Goal: Transaction & Acquisition: Purchase product/service

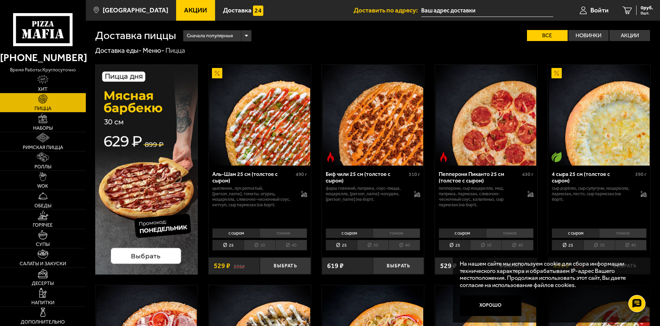
click at [151, 258] on img at bounding box center [146, 169] width 103 height 210
click at [256, 247] on li "30" at bounding box center [259, 244] width 31 height 11
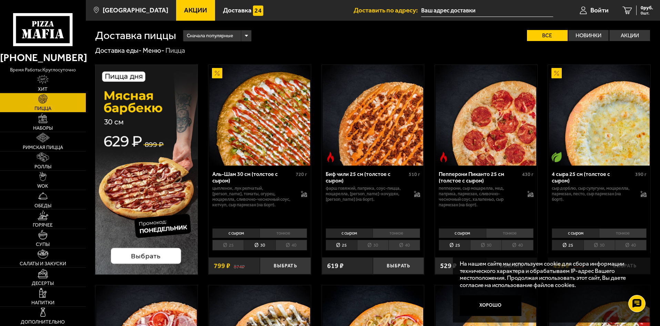
click at [294, 245] on li "40" at bounding box center [291, 244] width 32 height 11
click at [295, 232] on li "тонкое" at bounding box center [283, 233] width 48 height 10
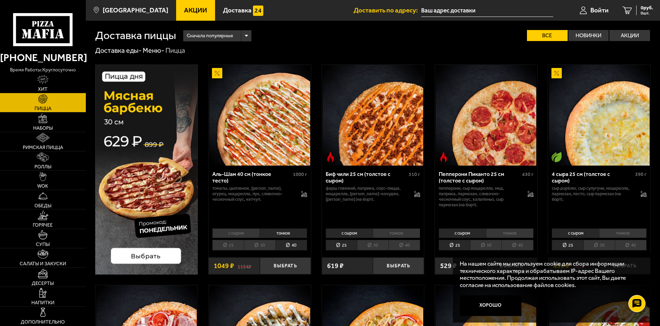
click at [245, 235] on li "с сыром" at bounding box center [235, 233] width 47 height 10
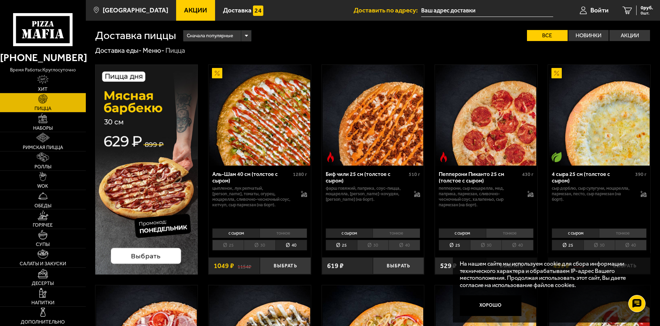
click at [279, 235] on li "тонкое" at bounding box center [283, 233] width 48 height 10
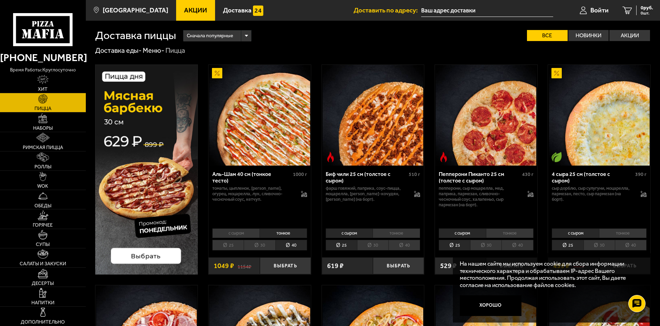
click at [253, 235] on li "с сыром" at bounding box center [235, 233] width 47 height 10
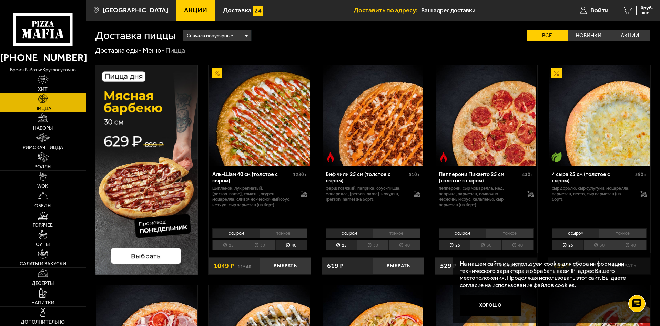
click at [412, 242] on li "40" at bounding box center [404, 244] width 32 height 11
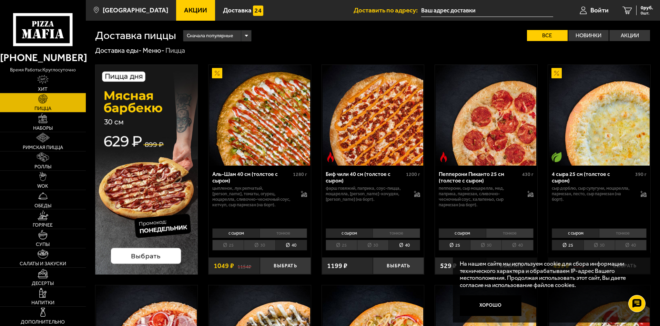
click at [408, 235] on li "тонкое" at bounding box center [396, 233] width 48 height 10
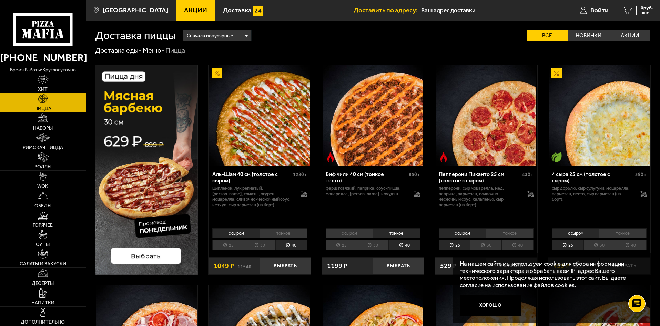
click at [229, 245] on li "25" at bounding box center [227, 244] width 31 height 11
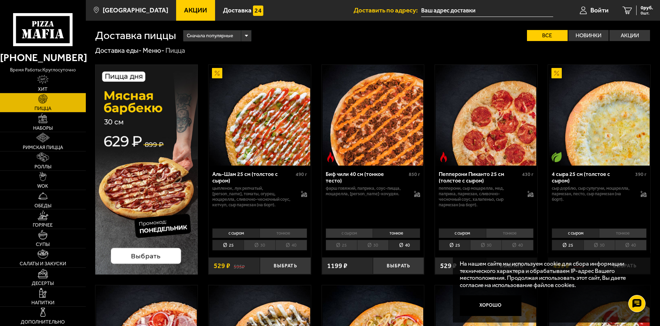
click at [243, 235] on li "с сыром" at bounding box center [235, 233] width 47 height 10
click at [295, 242] on li "40" at bounding box center [291, 244] width 32 height 11
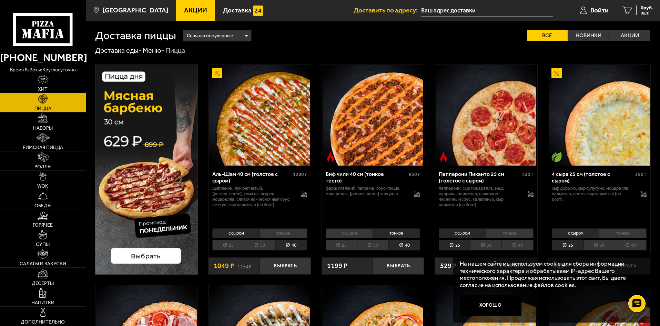
click at [157, 259] on img at bounding box center [146, 169] width 103 height 210
click at [514, 244] on li "40" at bounding box center [517, 244] width 32 height 11
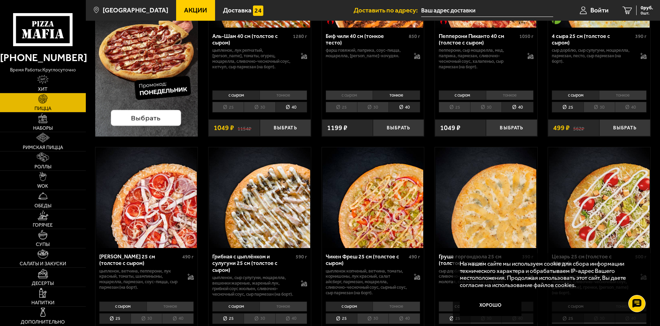
scroll to position [207, 0]
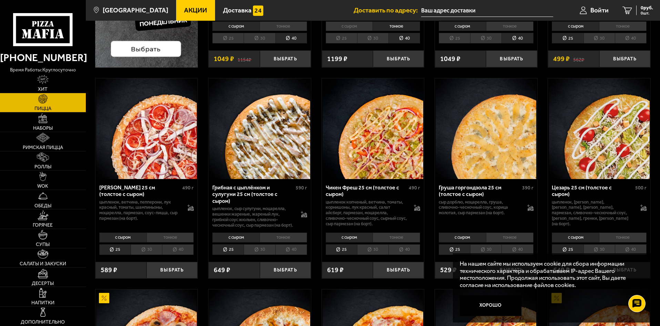
click at [410, 252] on li "40" at bounding box center [404, 249] width 32 height 11
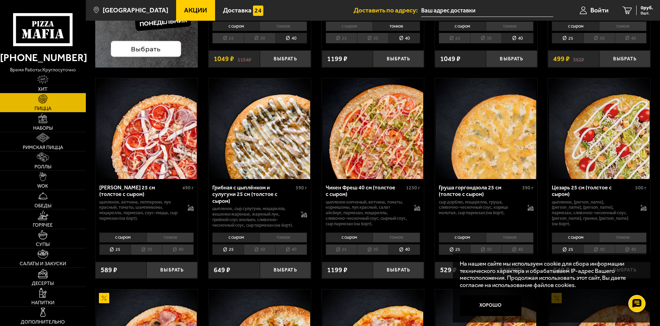
click at [294, 253] on li "40" at bounding box center [291, 249] width 32 height 11
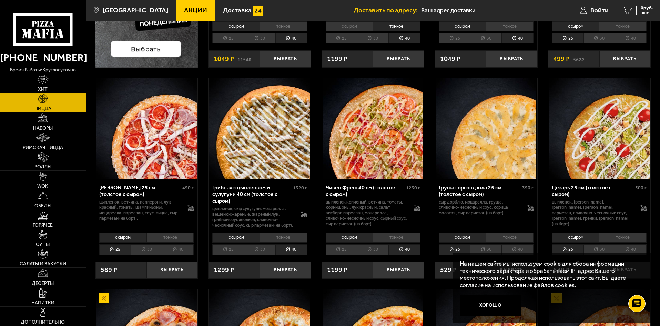
click at [174, 254] on li "40" at bounding box center [178, 249] width 32 height 11
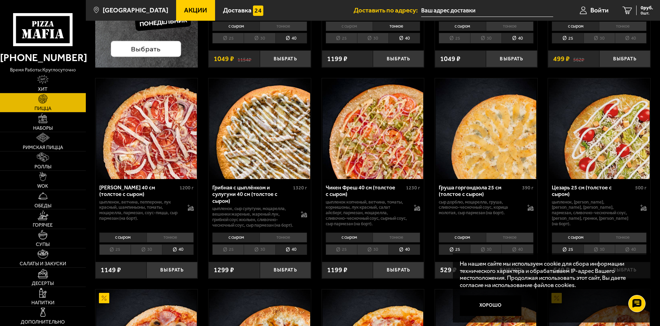
scroll to position [310, 0]
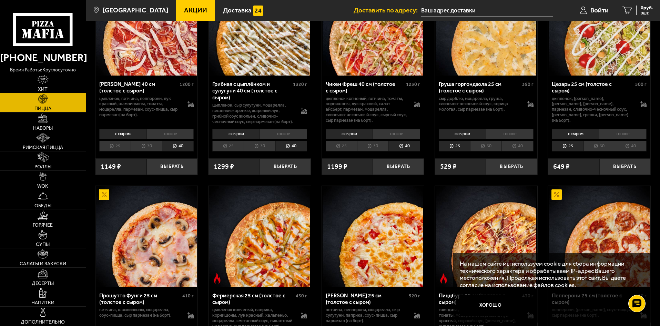
click at [638, 151] on li "40" at bounding box center [631, 146] width 32 height 11
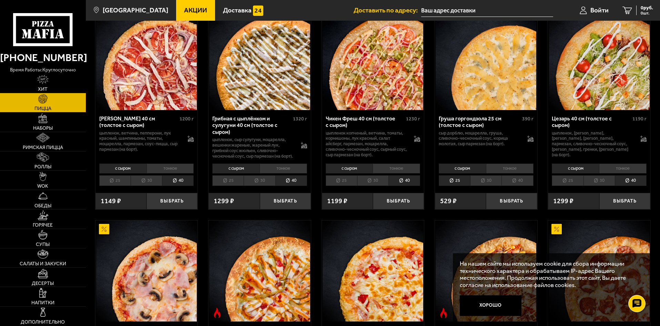
scroll to position [448, 0]
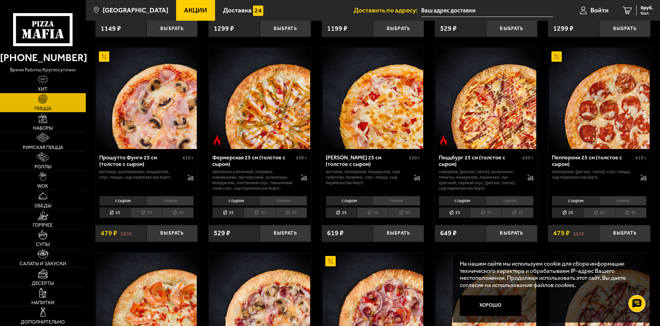
click at [299, 218] on li "40" at bounding box center [291, 212] width 32 height 11
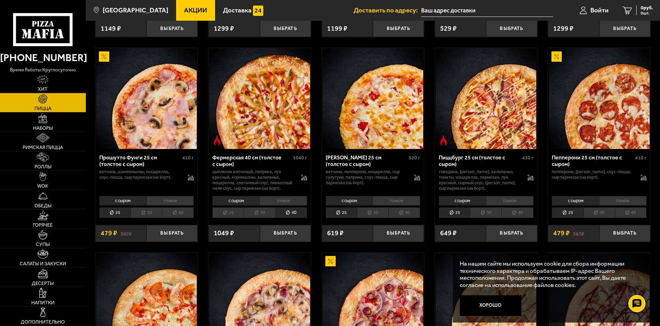
click at [171, 218] on li "40" at bounding box center [178, 212] width 32 height 11
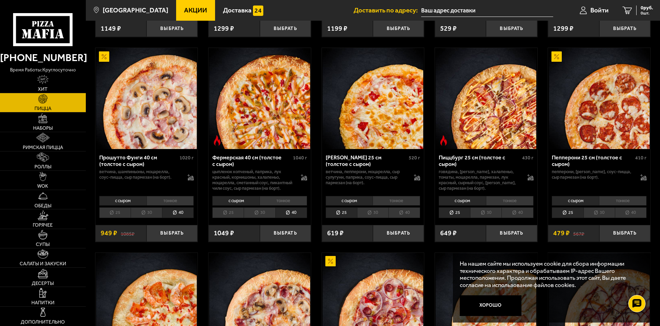
click at [288, 205] on li "тонкое" at bounding box center [283, 201] width 48 height 10
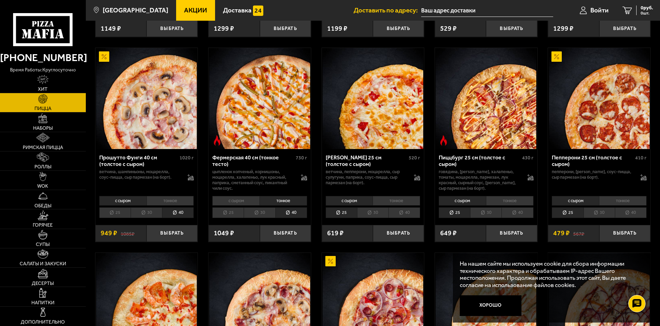
click at [241, 205] on li "с сыром" at bounding box center [235, 201] width 47 height 10
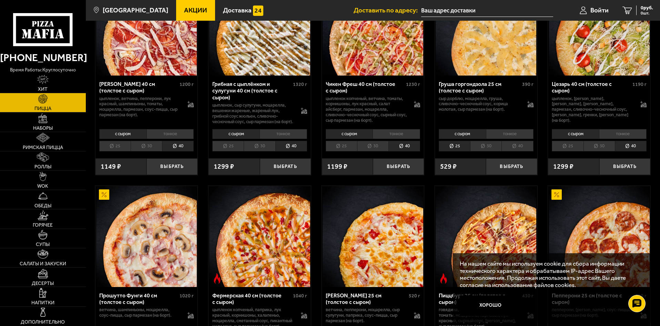
scroll to position [379, 0]
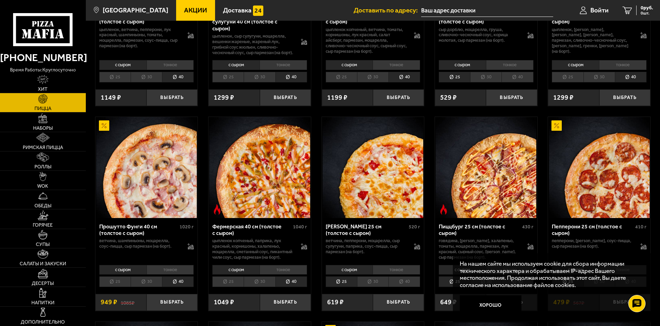
click at [278, 274] on li "тонкое" at bounding box center [283, 270] width 48 height 10
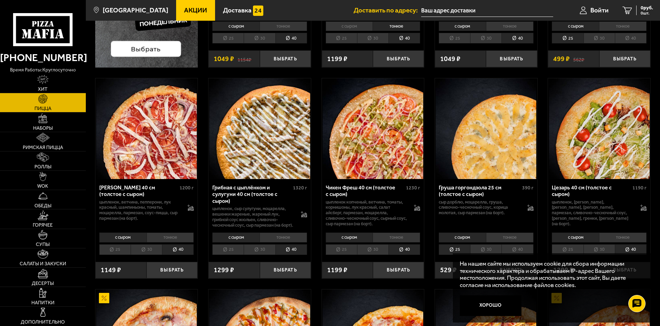
scroll to position [69, 0]
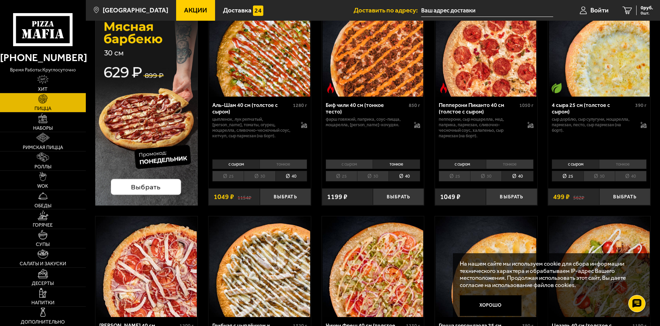
click at [290, 165] on li "тонкое" at bounding box center [283, 164] width 48 height 10
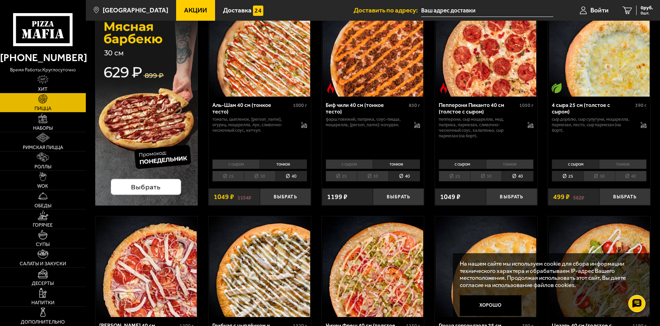
click at [233, 164] on li "с сыром" at bounding box center [235, 164] width 47 height 10
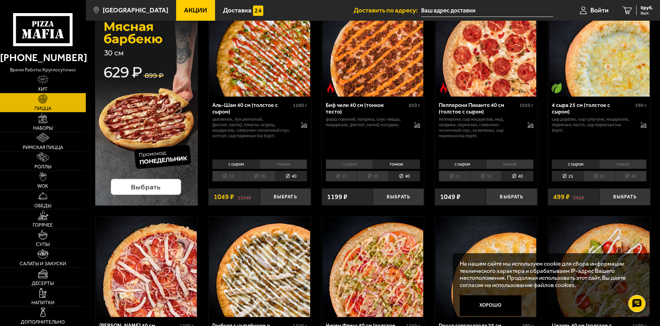
click at [283, 160] on li "тонкое" at bounding box center [283, 164] width 48 height 10
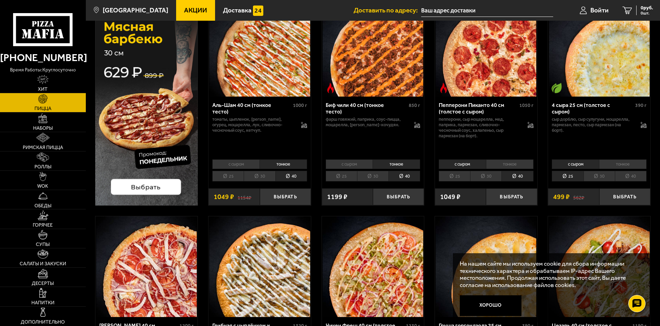
click at [253, 162] on li "с сыром" at bounding box center [235, 164] width 47 height 10
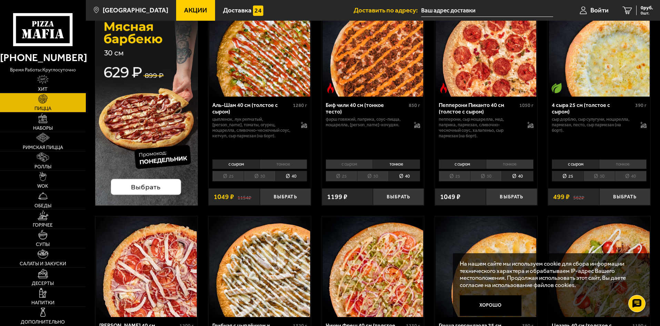
click at [269, 164] on li "тонкое" at bounding box center [283, 164] width 48 height 10
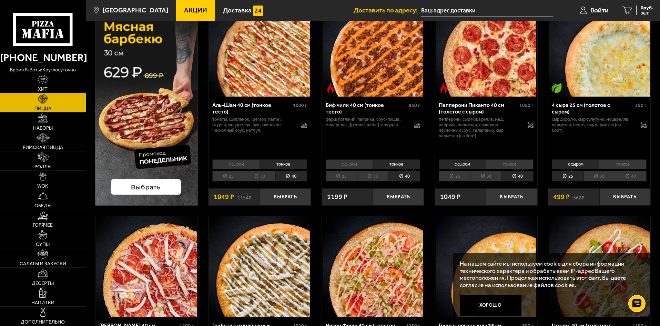
click at [251, 163] on li "с сыром" at bounding box center [235, 164] width 47 height 10
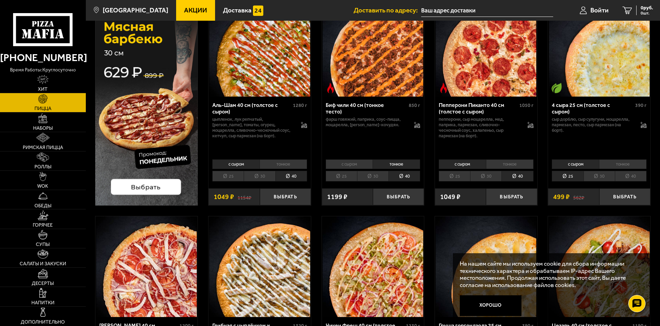
click at [275, 162] on li "тонкое" at bounding box center [283, 164] width 48 height 10
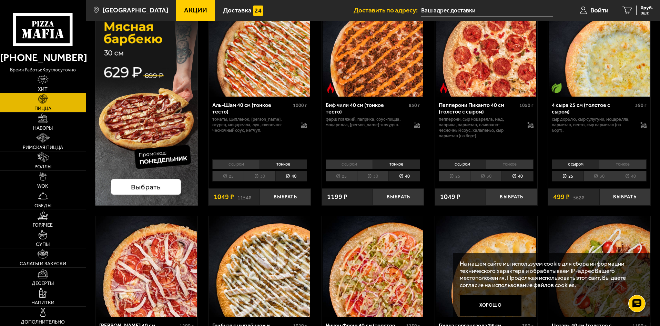
click at [253, 164] on li "с сыром" at bounding box center [235, 164] width 47 height 10
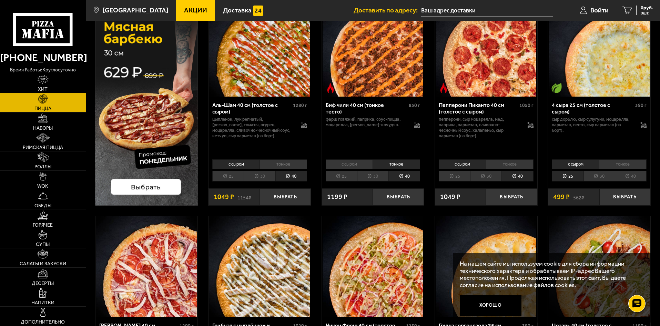
scroll to position [34, 0]
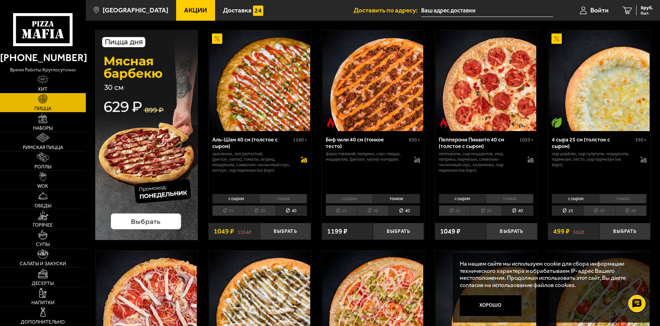
click at [302, 158] on icon at bounding box center [303, 158] width 5 height 5
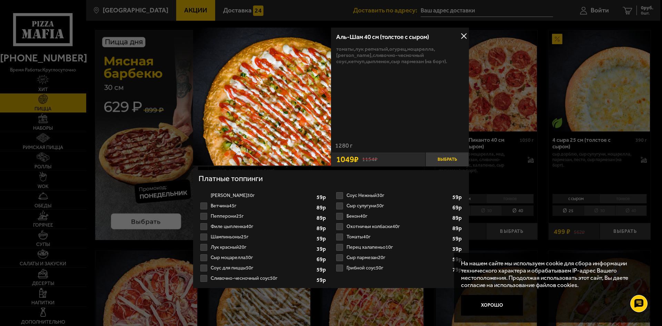
click at [452, 157] on button "Выбрать" at bounding box center [446, 159] width 43 height 14
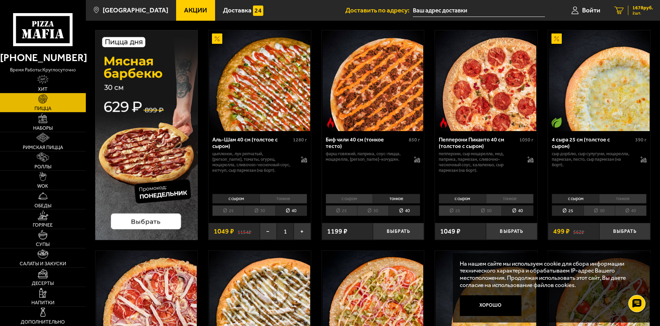
click at [625, 16] on link "2 1678 руб. 2 шт." at bounding box center [633, 10] width 53 height 21
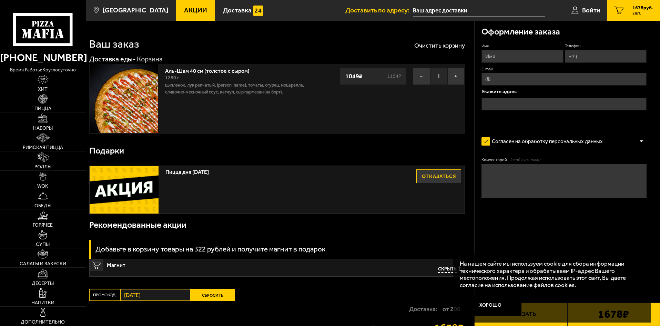
click at [626, 15] on link "2 1678 руб. 2 шт." at bounding box center [633, 10] width 53 height 21
click at [423, 78] on button "−" at bounding box center [421, 76] width 17 height 17
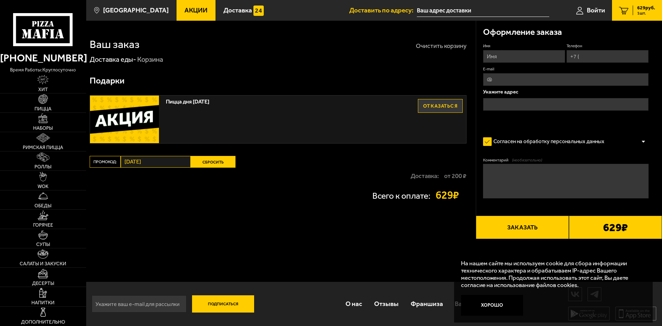
click at [439, 48] on button "Очистить корзину" at bounding box center [441, 46] width 51 height 6
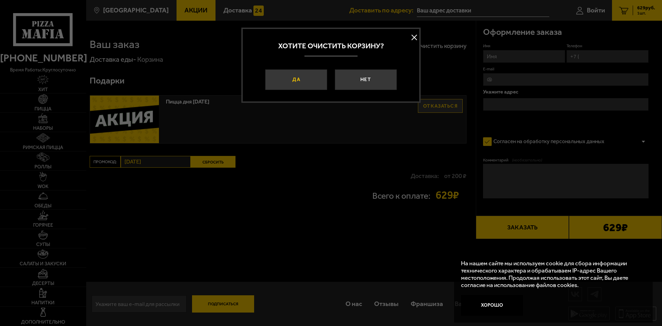
click at [291, 73] on button "Да" at bounding box center [296, 79] width 62 height 21
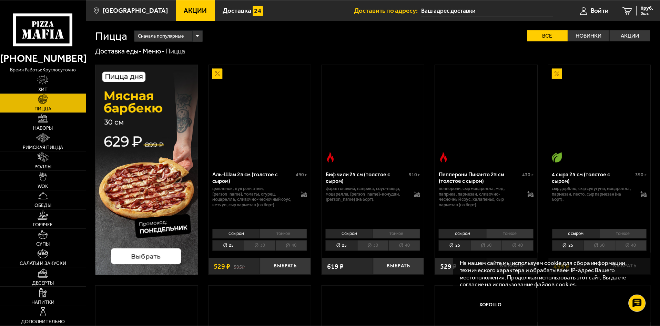
scroll to position [34, 0]
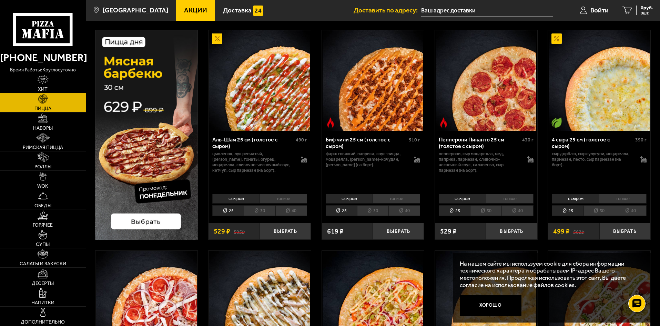
click at [300, 211] on li "40" at bounding box center [291, 210] width 32 height 11
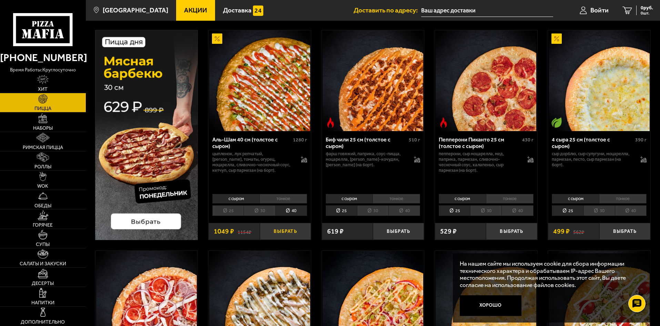
click at [295, 228] on button "Выбрать" at bounding box center [285, 231] width 51 height 17
click at [633, 13] on span "1 шт." at bounding box center [642, 13] width 21 height 4
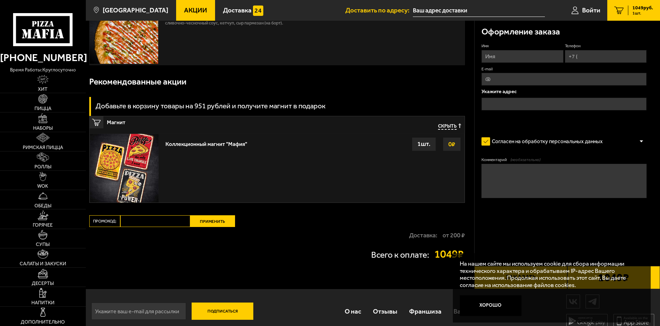
scroll to position [77, 0]
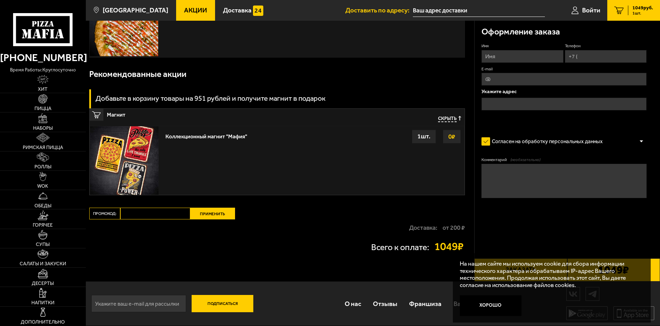
click at [490, 308] on button "Хорошо" at bounding box center [491, 305] width 62 height 21
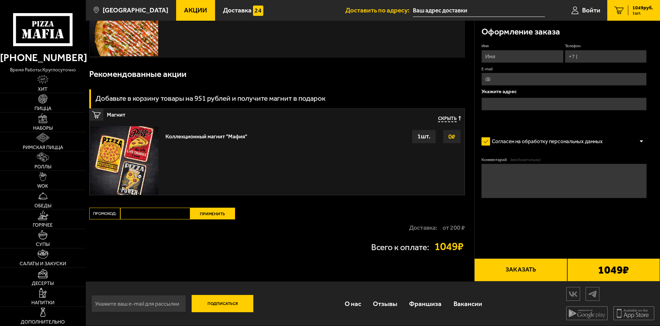
click at [523, 264] on button "Заказать" at bounding box center [520, 269] width 93 height 23
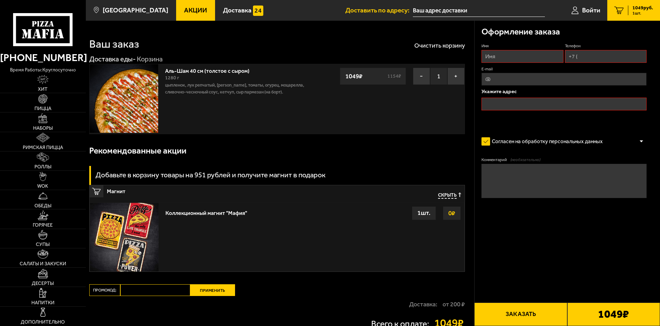
click at [156, 92] on img at bounding box center [124, 98] width 69 height 69
click at [149, 91] on img at bounding box center [124, 98] width 69 height 69
click at [212, 70] on link "Аль-Шам 40 см (толстое с сыром)" at bounding box center [210, 69] width 91 height 9
click at [145, 91] on img at bounding box center [124, 98] width 69 height 69
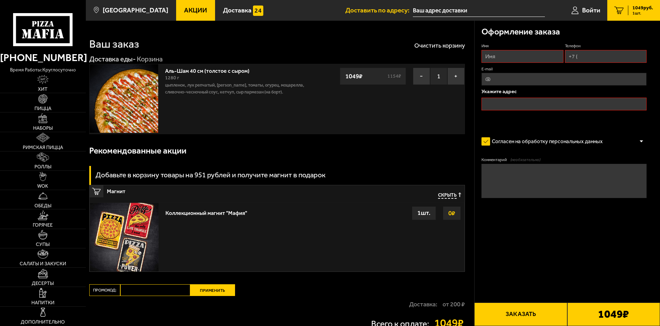
click at [145, 91] on img at bounding box center [124, 98] width 69 height 69
drag, startPoint x: 168, startPoint y: 80, endPoint x: 185, endPoint y: 80, distance: 16.5
click at [185, 80] on div "1280 г" at bounding box center [241, 78] width 153 height 8
click at [200, 82] on p "цыпленок, лук репчатый, [PERSON_NAME], томаты, огурец, моцарелла, сливочно-чесн…" at bounding box center [241, 89] width 153 height 14
click at [127, 91] on img at bounding box center [124, 98] width 69 height 69
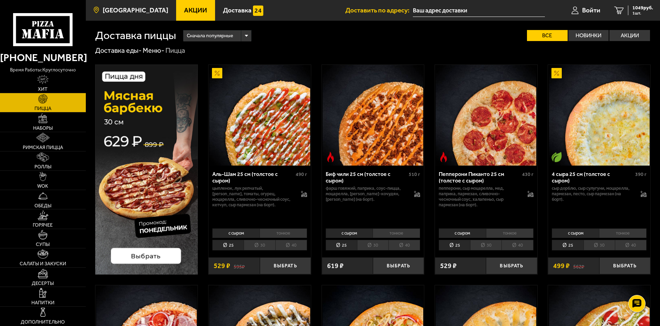
scroll to position [34, 0]
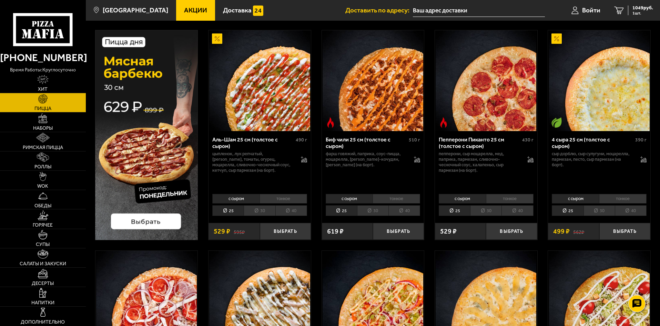
click at [414, 209] on li "40" at bounding box center [404, 210] width 32 height 11
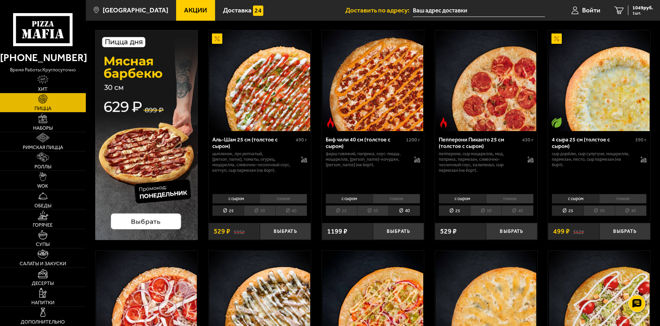
click at [522, 217] on div "с сыром тонкое 25 30 40 Топпинги" at bounding box center [486, 204] width 102 height 26
click at [536, 214] on div "с сыром тонкое 25 30 40 Топпинги" at bounding box center [486, 204] width 102 height 26
click at [530, 214] on li "40" at bounding box center [517, 210] width 32 height 11
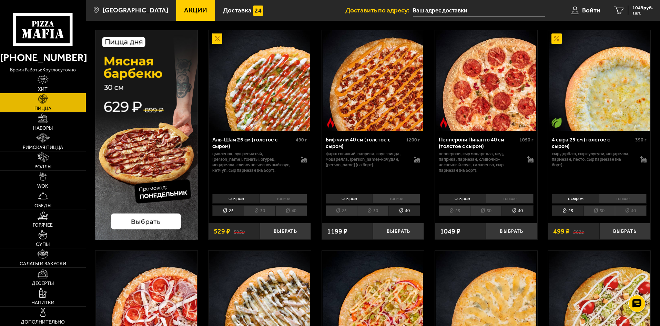
click at [633, 211] on li "40" at bounding box center [631, 210] width 32 height 11
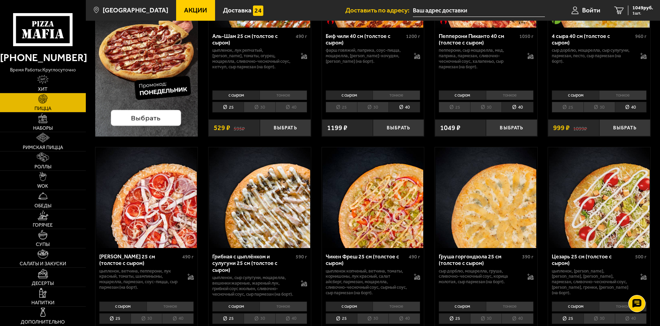
scroll to position [172, 0]
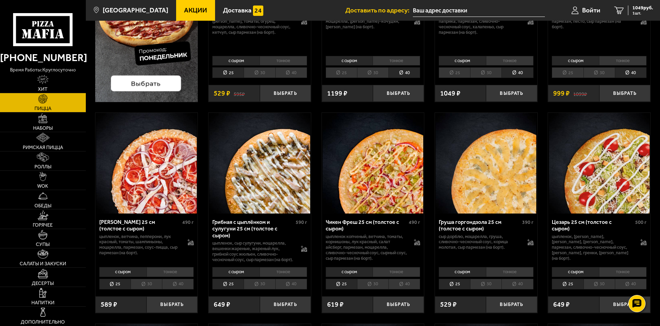
click at [178, 289] on li "40" at bounding box center [178, 283] width 32 height 11
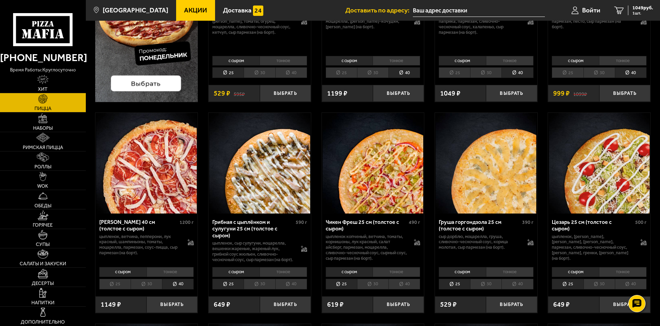
click at [293, 289] on li "40" at bounding box center [291, 283] width 32 height 11
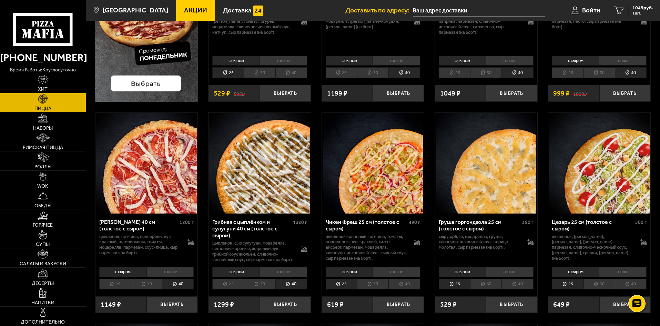
click at [414, 288] on li "40" at bounding box center [404, 283] width 32 height 11
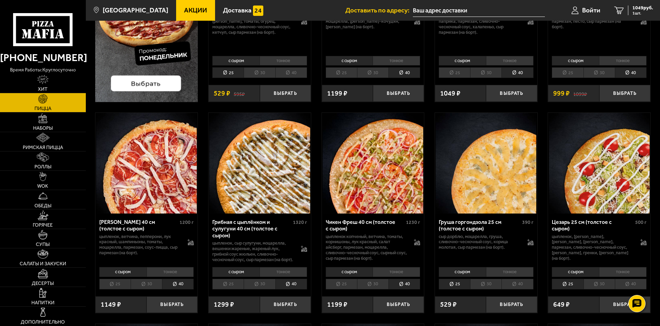
click at [528, 289] on li "40" at bounding box center [517, 283] width 32 height 11
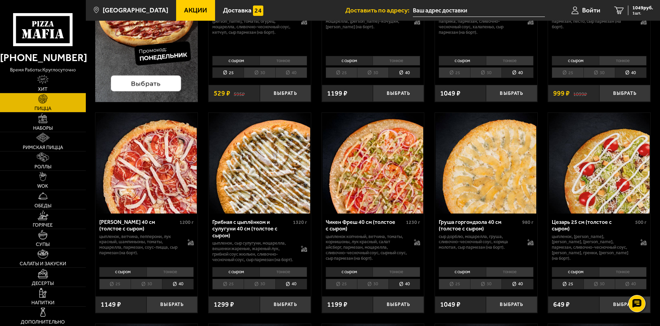
scroll to position [379, 0]
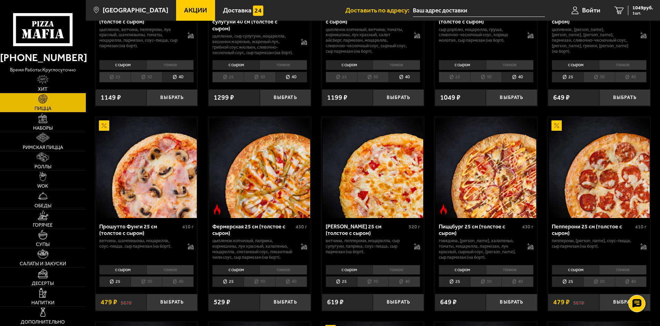
click at [637, 82] on li "40" at bounding box center [631, 77] width 32 height 11
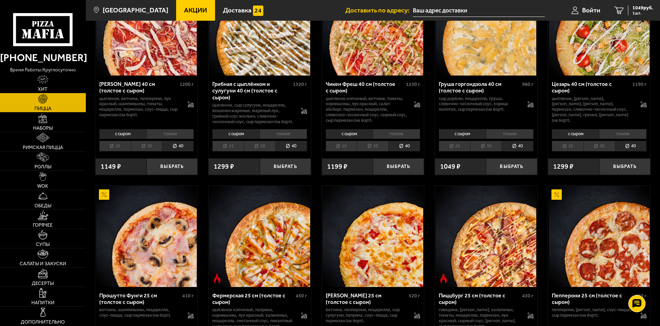
scroll to position [517, 0]
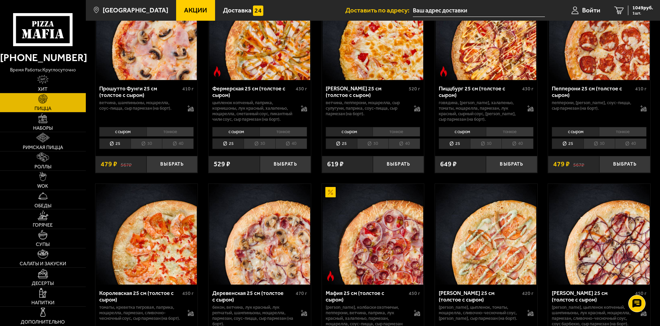
click at [517, 149] on li "40" at bounding box center [517, 143] width 32 height 11
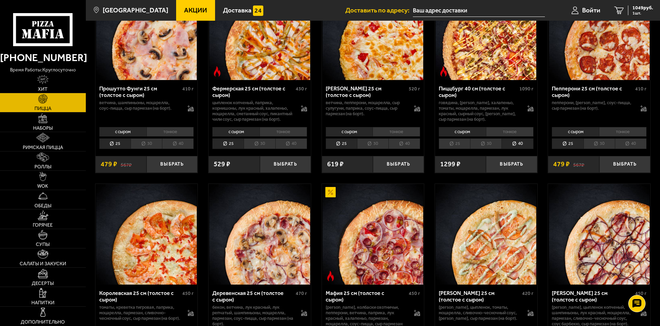
click at [633, 149] on li "40" at bounding box center [631, 143] width 32 height 11
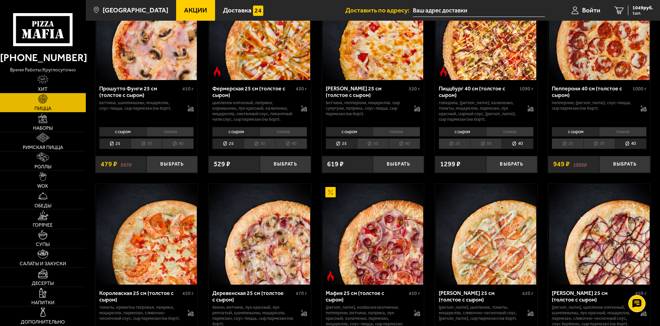
click at [623, 136] on li "тонкое" at bounding box center [623, 132] width 48 height 10
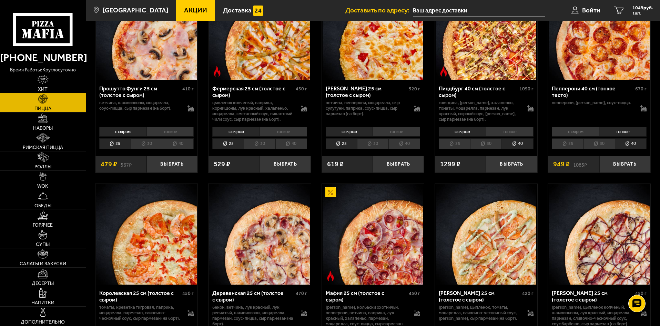
click at [578, 136] on li "с сыром" at bounding box center [575, 132] width 47 height 10
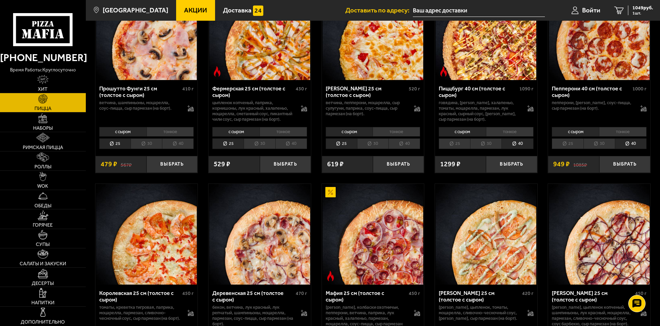
click at [618, 136] on li "тонкое" at bounding box center [623, 132] width 48 height 10
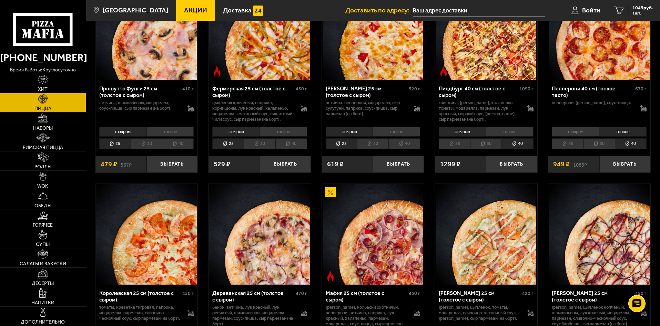
click at [582, 136] on li "с сыром" at bounding box center [575, 132] width 47 height 10
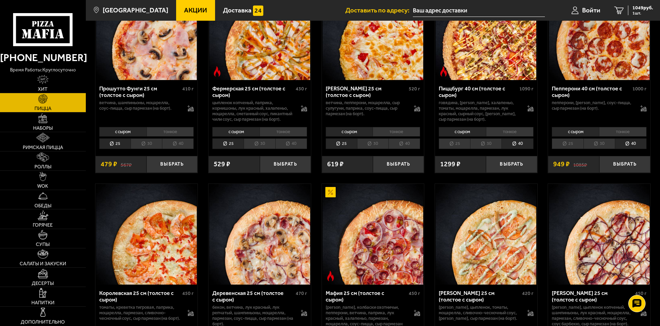
scroll to position [689, 0]
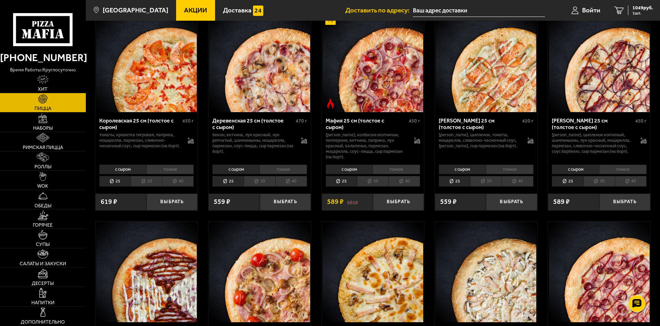
click at [188, 174] on li "тонкое" at bounding box center [170, 169] width 48 height 10
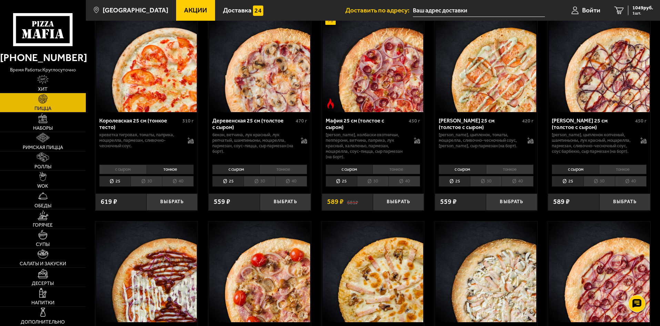
click at [126, 174] on li "с сыром" at bounding box center [122, 169] width 47 height 10
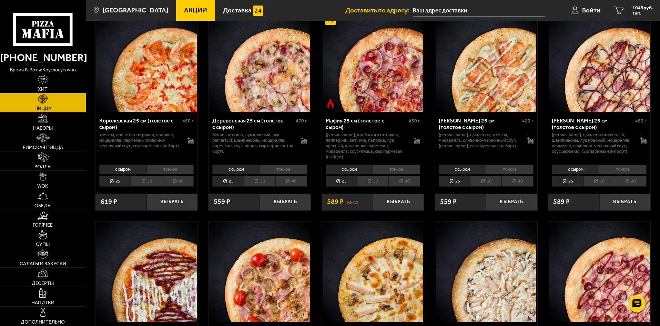
click at [175, 186] on li "40" at bounding box center [178, 181] width 32 height 11
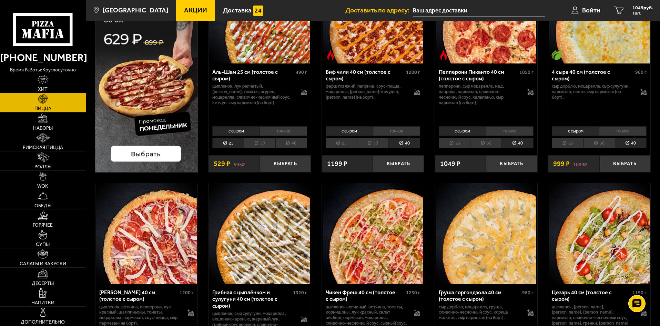
scroll to position [0, 0]
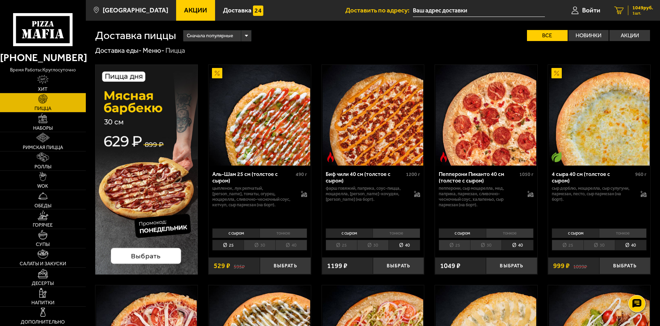
click at [634, 10] on span "1049 руб." at bounding box center [642, 8] width 21 height 5
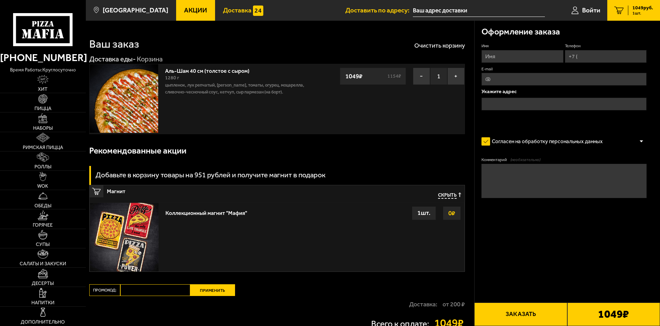
click at [227, 9] on span "Доставка" at bounding box center [237, 10] width 29 height 7
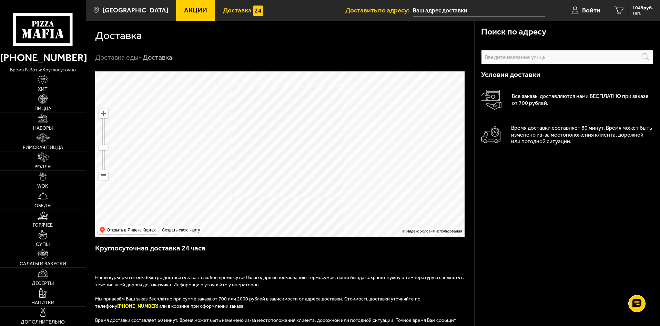
click at [215, 9] on link "Доставка" at bounding box center [243, 10] width 56 height 21
click at [194, 12] on span "Акции" at bounding box center [195, 10] width 23 height 7
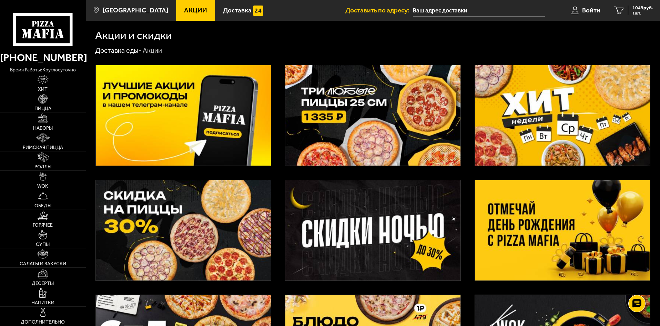
click at [401, 109] on img at bounding box center [372, 115] width 175 height 100
click at [447, 204] on img at bounding box center [372, 230] width 175 height 100
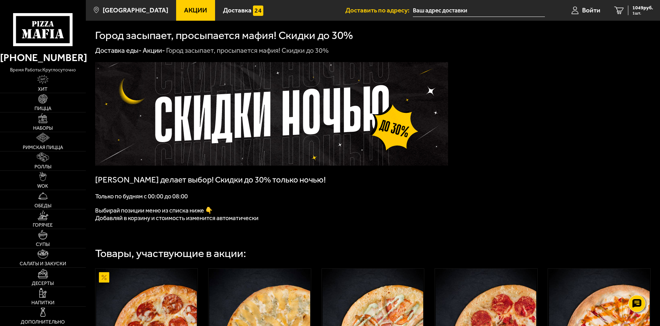
scroll to position [241, 0]
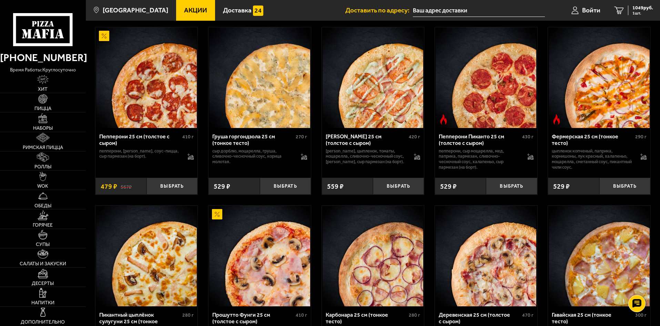
click at [103, 36] on img at bounding box center [104, 36] width 10 height 10
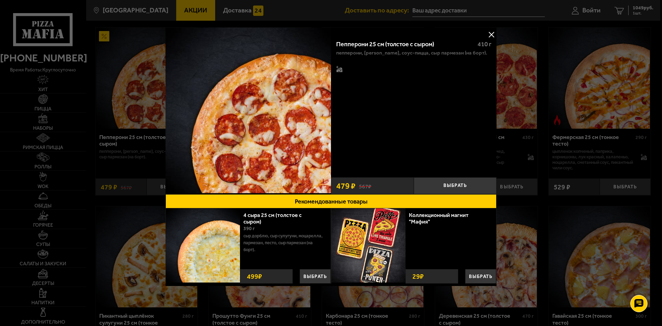
click at [111, 90] on div at bounding box center [331, 163] width 662 height 326
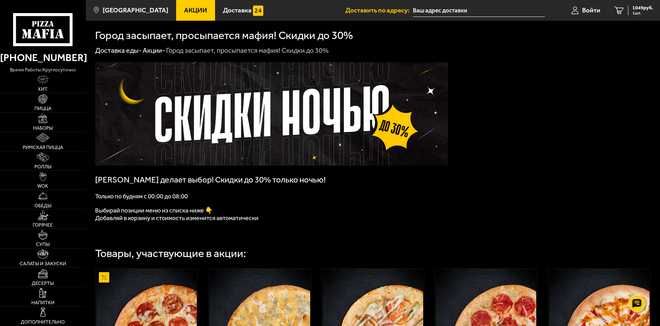
click at [180, 17] on link "Акции" at bounding box center [195, 10] width 39 height 21
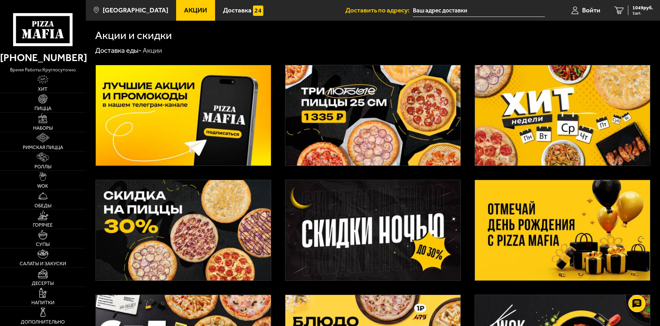
click at [216, 105] on img at bounding box center [183, 115] width 175 height 100
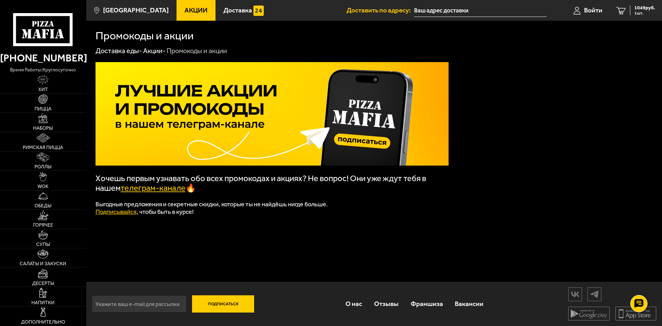
click at [184, 13] on span "Акции" at bounding box center [195, 10] width 23 height 7
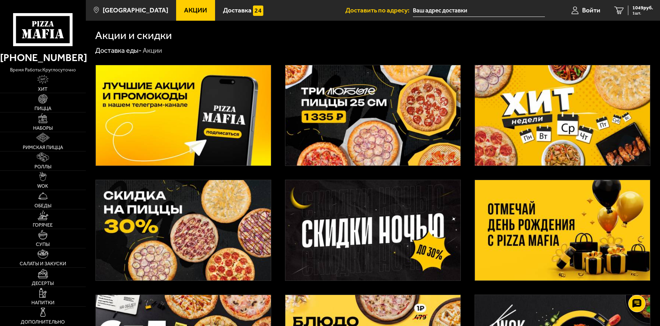
click at [557, 111] on img at bounding box center [562, 115] width 175 height 100
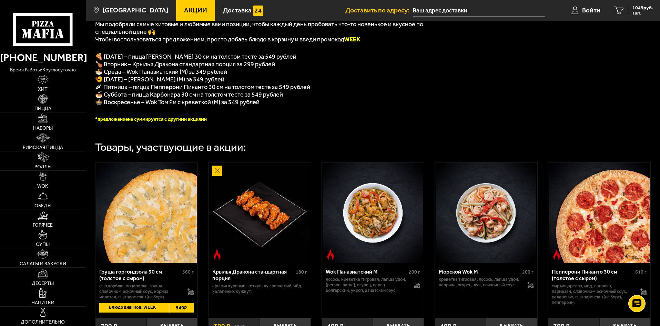
scroll to position [207, 0]
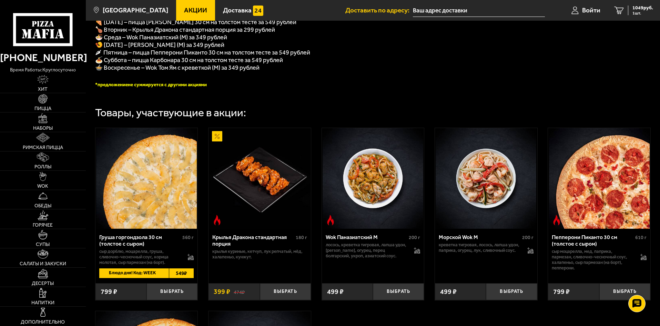
click at [140, 176] on img at bounding box center [146, 178] width 101 height 101
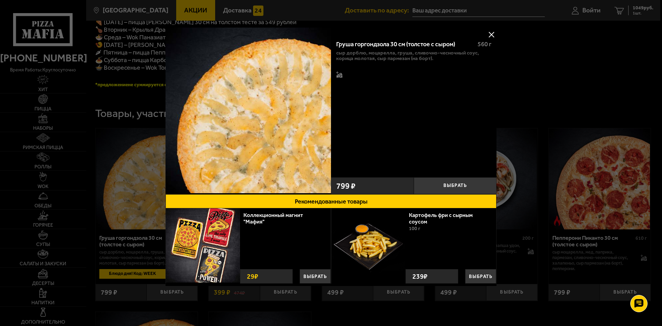
click at [539, 93] on div at bounding box center [331, 163] width 662 height 326
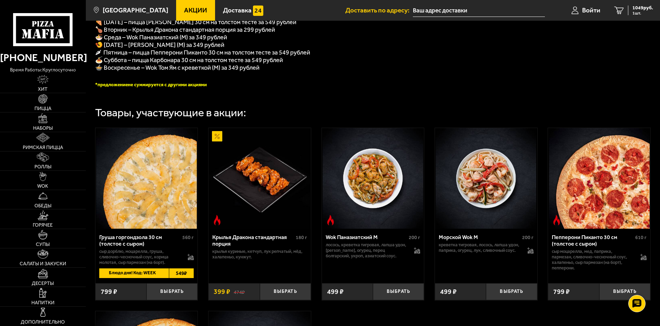
scroll to position [0, 0]
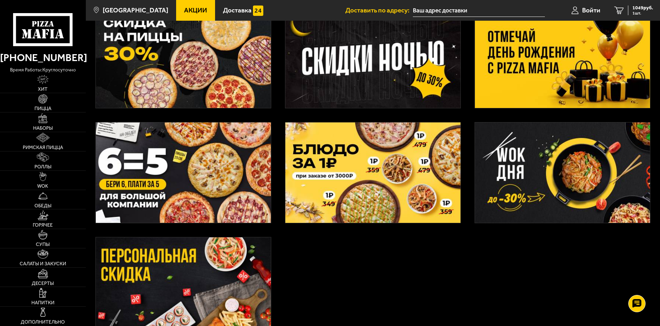
scroll to position [250, 0]
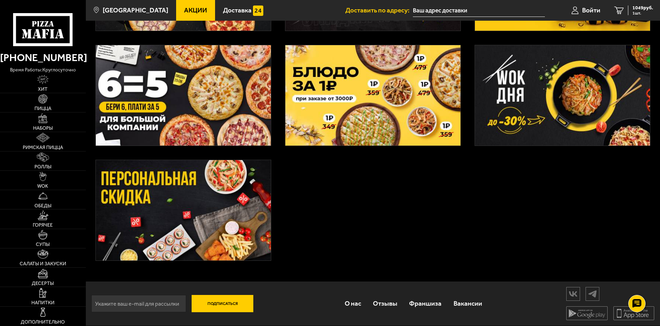
click at [529, 117] on img at bounding box center [562, 95] width 175 height 100
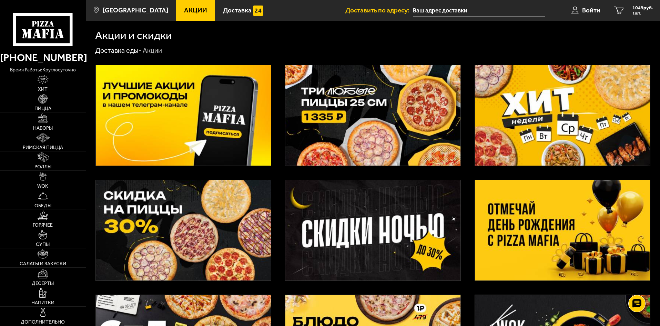
scroll to position [250, 0]
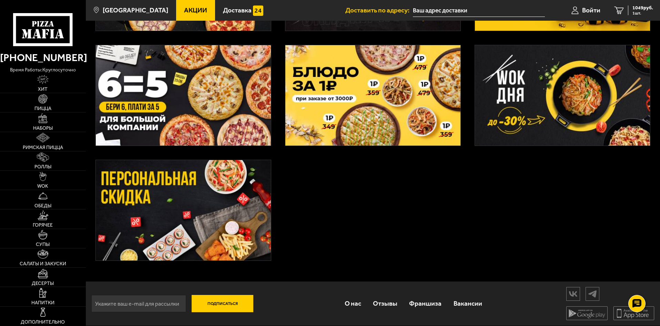
click at [237, 180] on img at bounding box center [183, 210] width 175 height 100
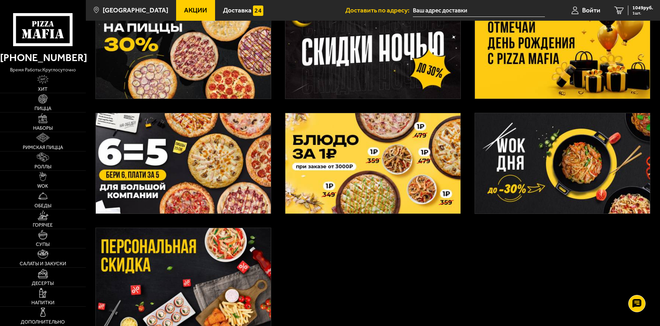
scroll to position [113, 0]
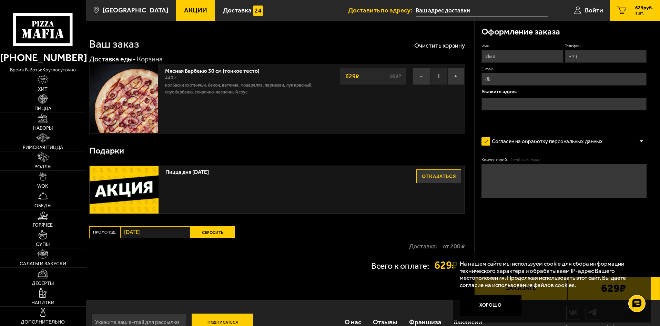
click at [388, 70] on div "629 ₽ 899 ₽" at bounding box center [373, 76] width 66 height 17
click at [388, 76] on div "629 ₽ 899 ₽" at bounding box center [373, 76] width 66 height 17
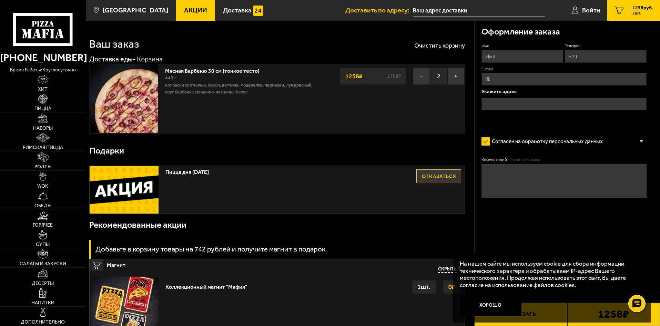
click at [422, 77] on button "−" at bounding box center [421, 76] width 17 height 17
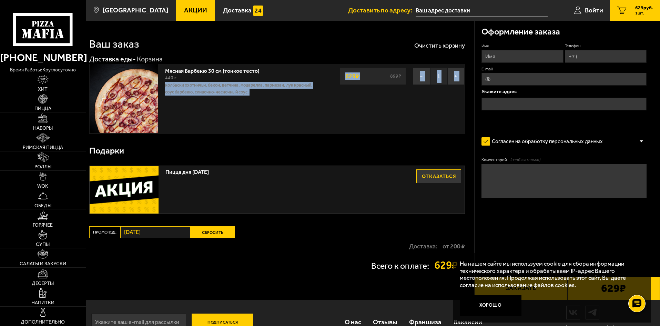
drag, startPoint x: 360, startPoint y: 76, endPoint x: 331, endPoint y: 78, distance: 28.6
click at [331, 78] on div "Мясная Барбекю 30 см (тонкое тесто) 440 г колбаски охотничьи, бекон, ветчина, м…" at bounding box center [277, 99] width 376 height 70
click at [353, 92] on div "Мясная Барбекю 30 см (тонкое тесто) 440 г колбаски охотничьи, бекон, ветчина, м…" at bounding box center [277, 99] width 376 height 70
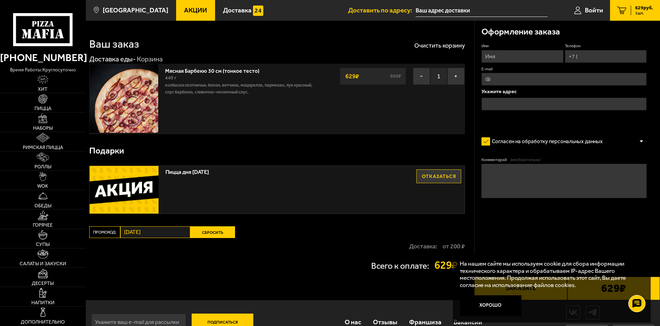
click at [392, 85] on div "Мясная Барбекю 30 см (тонкое тесто) 440 г колбаски охотничьи, бекон, ветчина, м…" at bounding box center [277, 99] width 376 height 70
click at [387, 81] on div "629 ₽ 899 ₽" at bounding box center [373, 76] width 66 height 17
drag, startPoint x: 291, startPoint y: 98, endPoint x: 218, endPoint y: 101, distance: 73.1
click at [288, 100] on div "Мясная Барбекю 30 см (тонкое тесто) 440 г колбаски охотничьи, бекон, ветчина, м…" at bounding box center [242, 99] width 160 height 70
click at [215, 101] on div "Мясная Барбекю 30 см (тонкое тесто) 440 г колбаски охотничьи, бекон, ветчина, м…" at bounding box center [242, 99] width 160 height 70
